Goal: Transaction & Acquisition: Purchase product/service

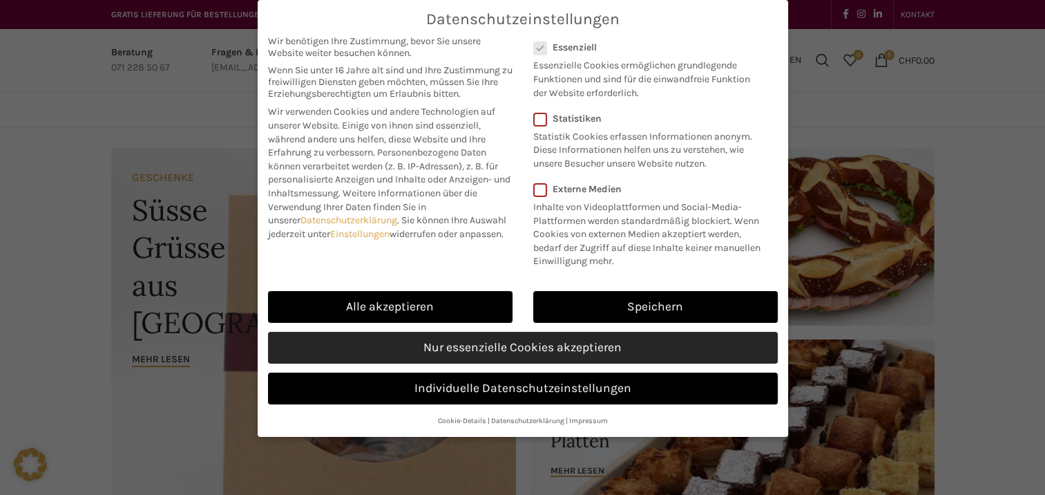
click at [551, 344] on link "Nur essenzielle Cookies akzeptieren" at bounding box center [523, 348] width 510 height 32
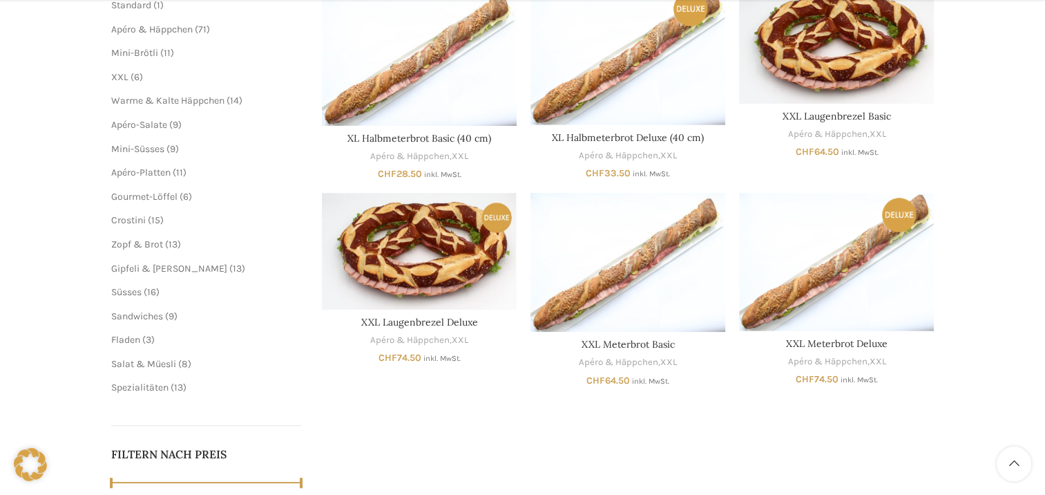
scroll to position [276, 0]
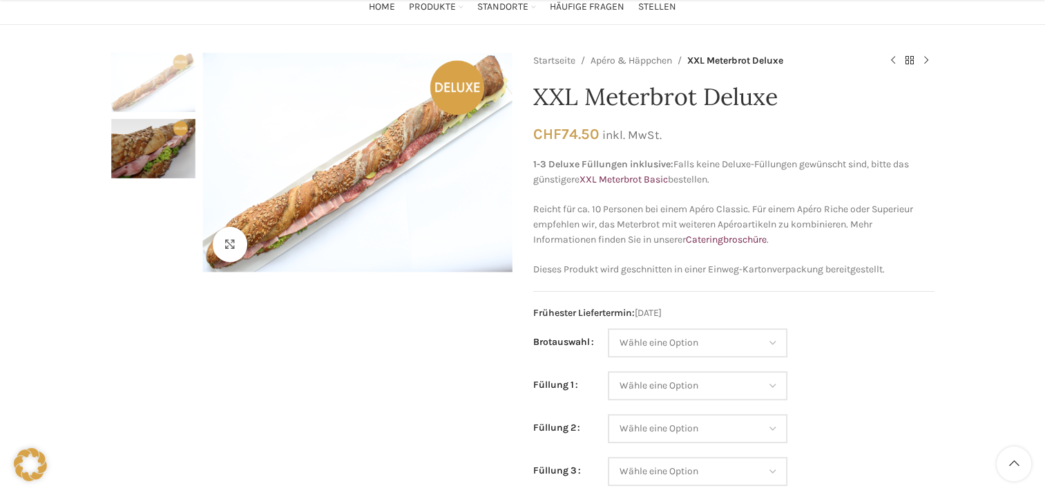
scroll to position [207, 0]
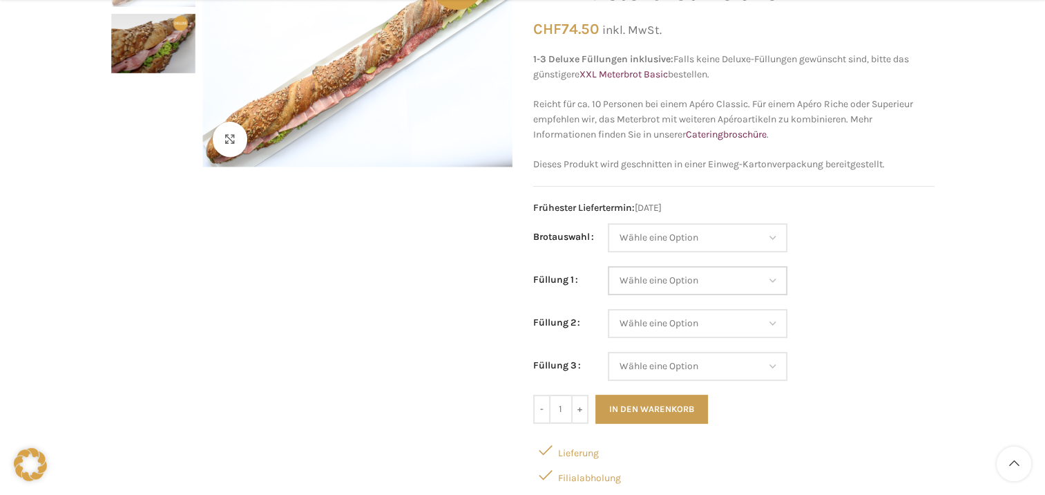
click at [772, 282] on select "Wähle eine Option Lachs (Deluxe) Roastbeef (Deluxe) Rohschinken (Deluxe) Mostbr…" at bounding box center [698, 280] width 180 height 29
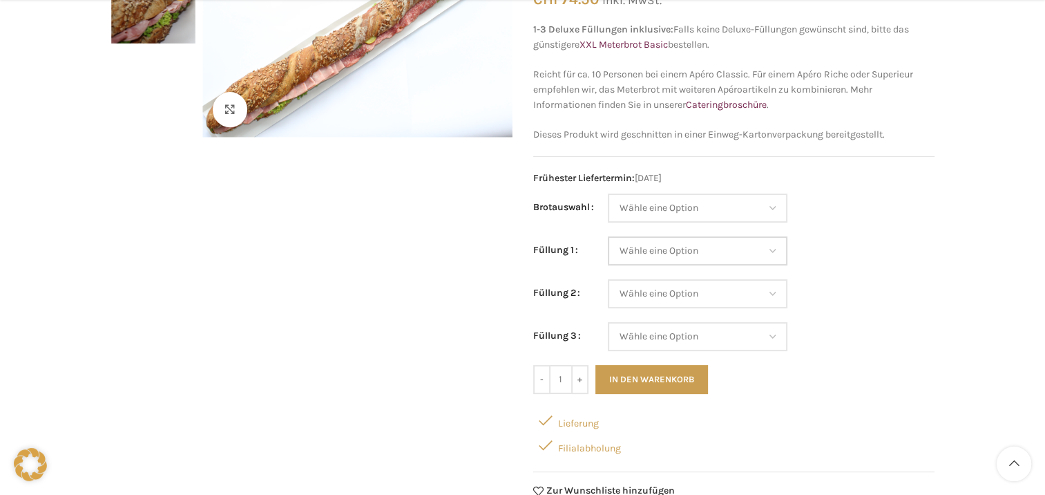
scroll to position [276, 0]
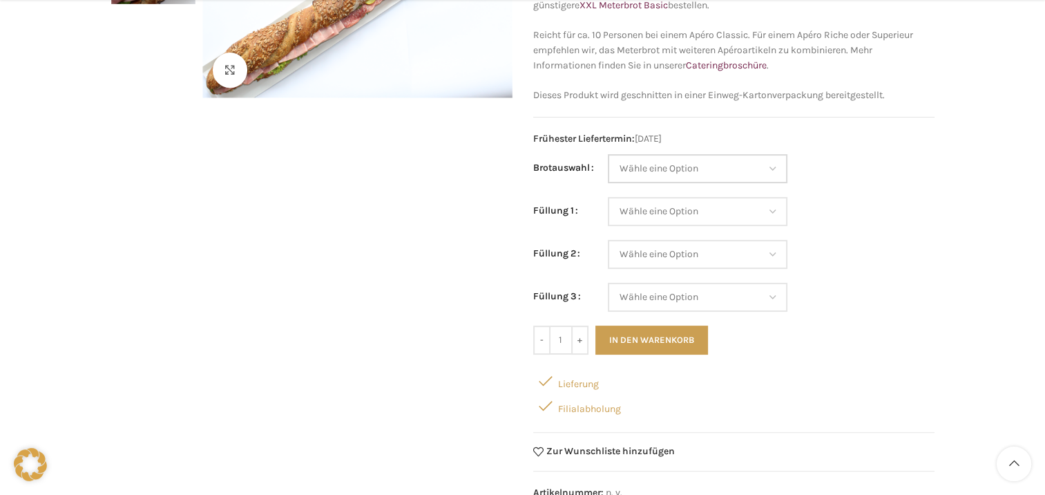
click at [777, 171] on select "Wähle eine Option Baguette Paillasse dunkel Paillasse knusper (Bild) Laugenbagu…" at bounding box center [698, 168] width 180 height 29
click at [768, 171] on select "Wähle eine Option Baguette Paillasse dunkel Paillasse knusper (Bild) Laugenbagu…" at bounding box center [698, 168] width 180 height 29
click at [772, 215] on select "Wähle eine Option Lachs (Deluxe) Roastbeef (Deluxe) Rohschinken (Deluxe) Mostbr…" at bounding box center [698, 211] width 180 height 29
click at [772, 213] on select "Wähle eine Option Lachs (Deluxe) Roastbeef (Deluxe) Rohschinken (Deluxe) Mostbr…" at bounding box center [698, 211] width 180 height 29
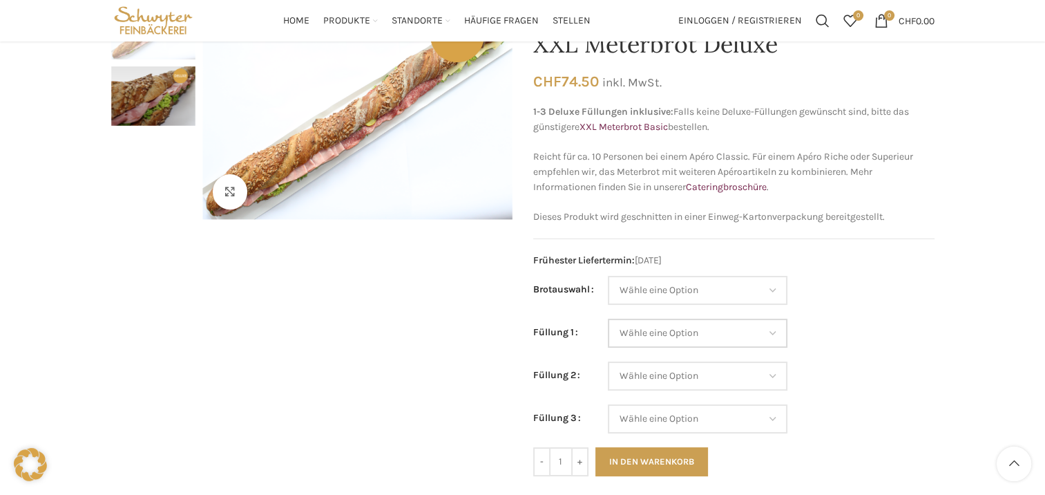
scroll to position [138, 0]
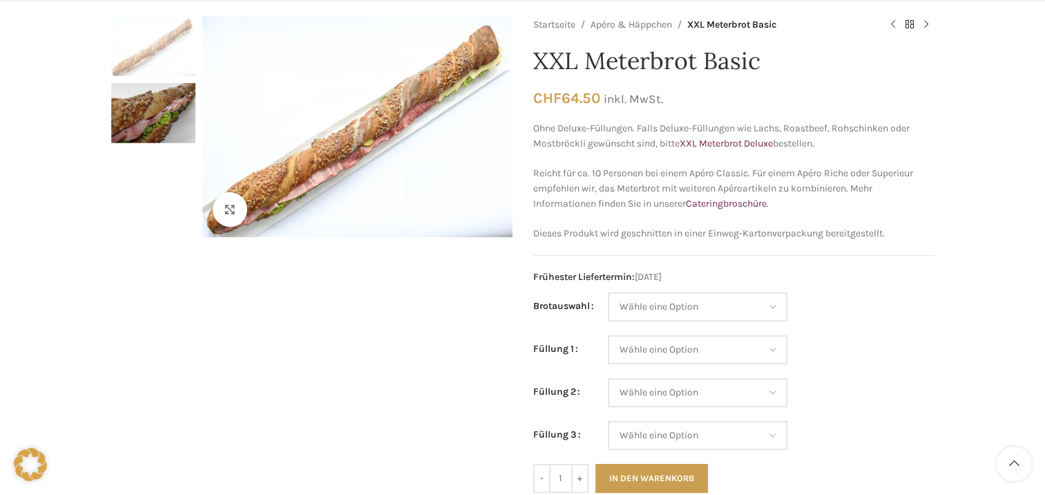
scroll to position [207, 0]
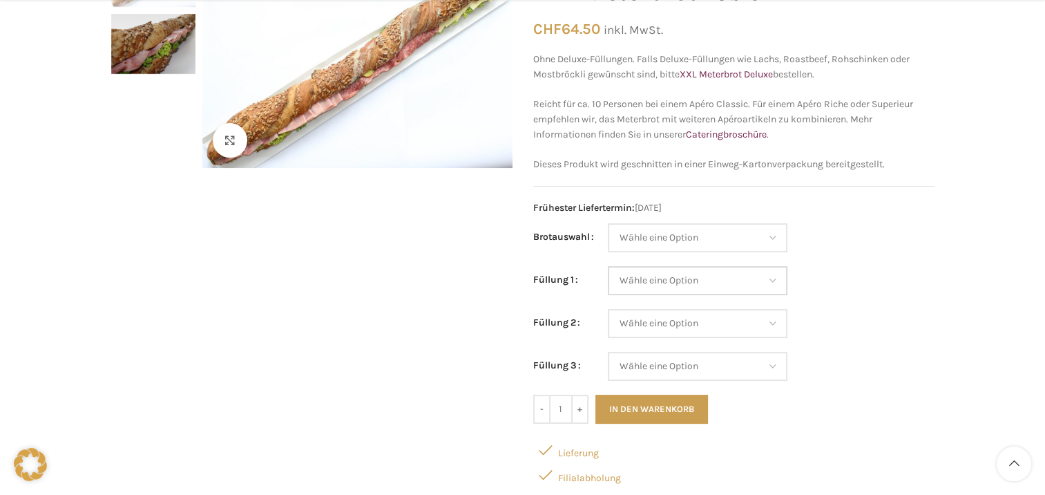
click at [773, 283] on select "Wähle eine Option Salami Schinken Fleischkäse Trutenschinken Appenzellerkäse Gr…" at bounding box center [698, 280] width 180 height 29
